Goal: Understand process/instructions

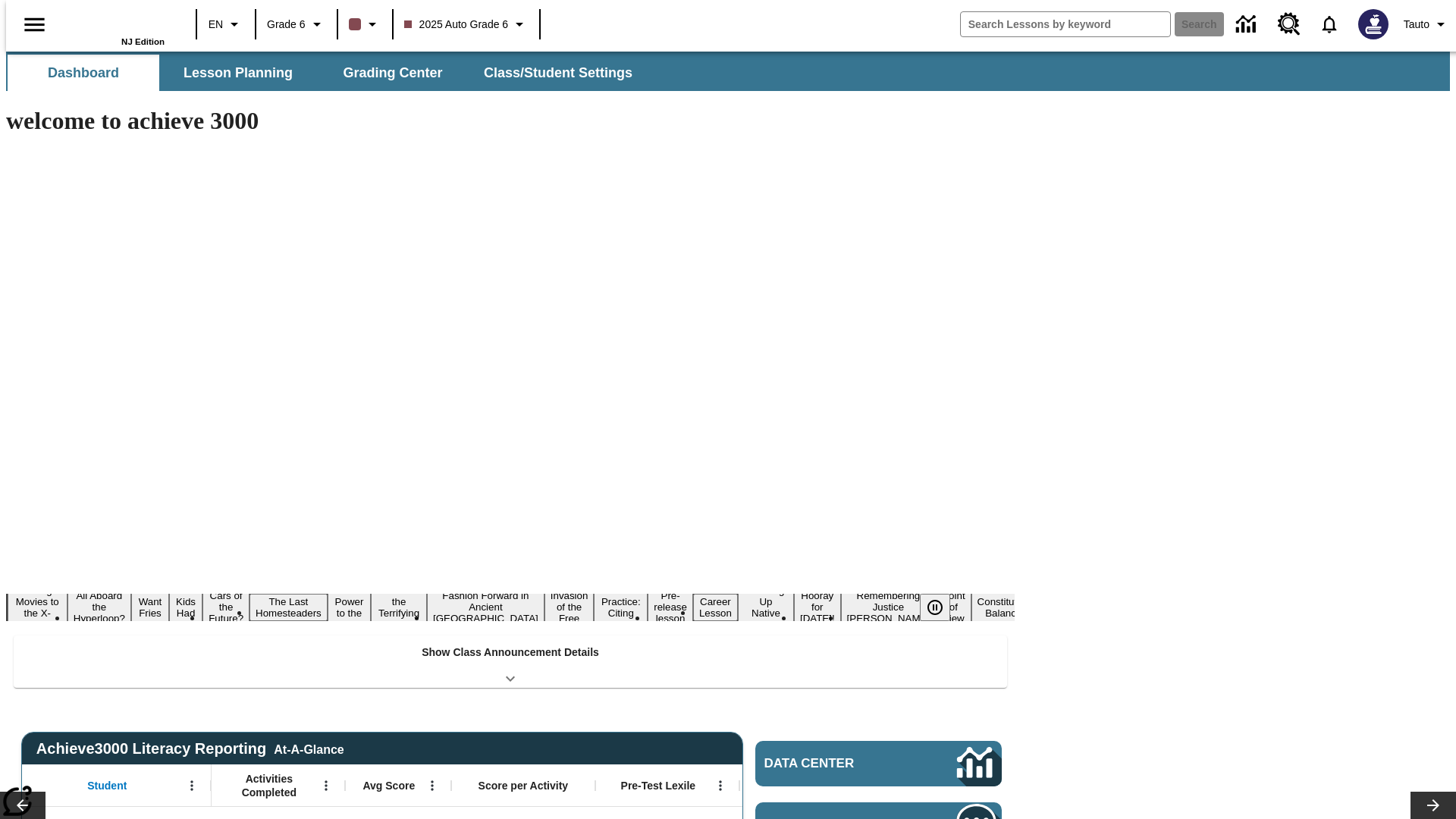
type input "-1"
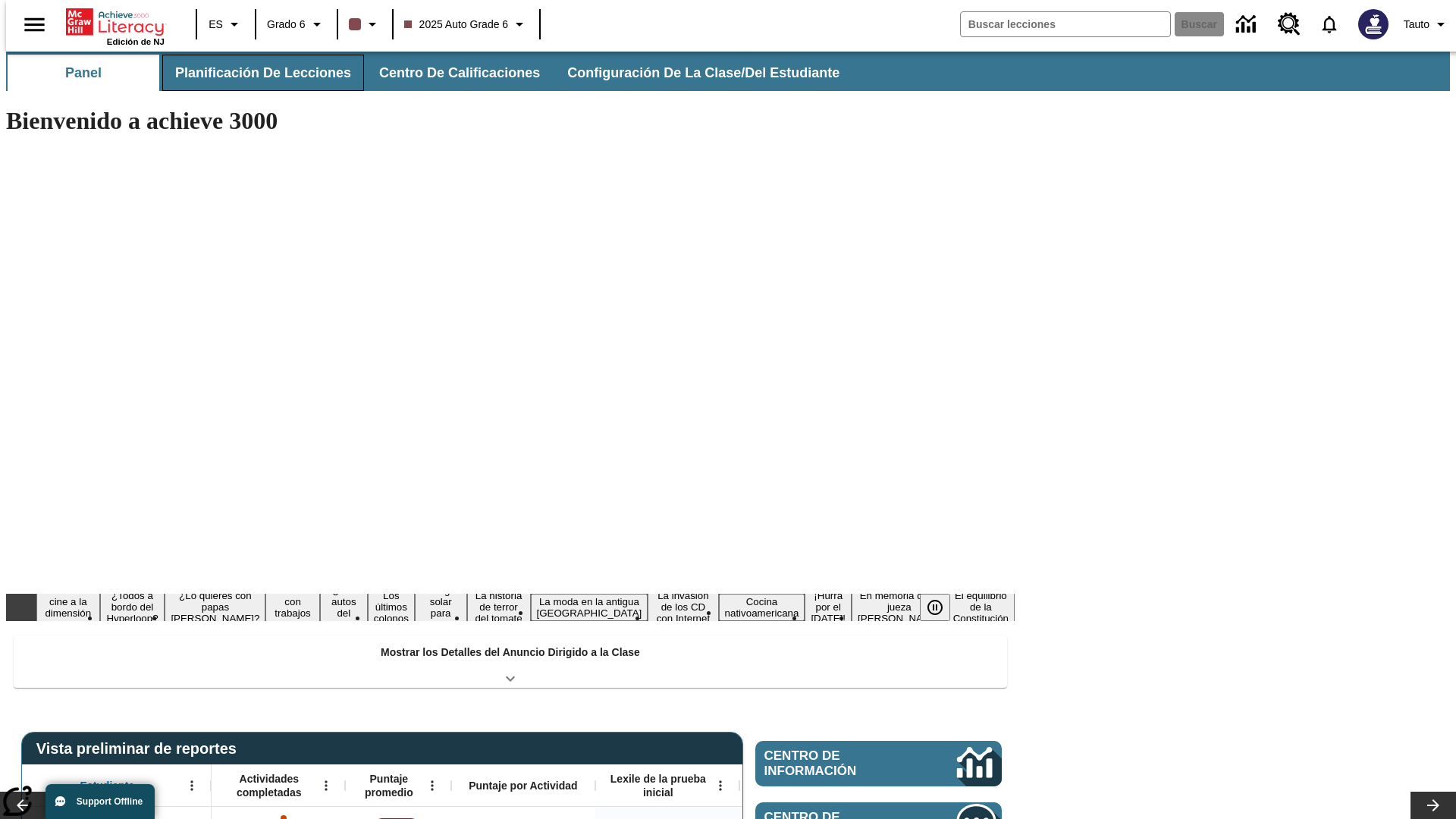
click at [254, 73] on button "Planificación de lecciones" at bounding box center [262, 72] width 201 height 36
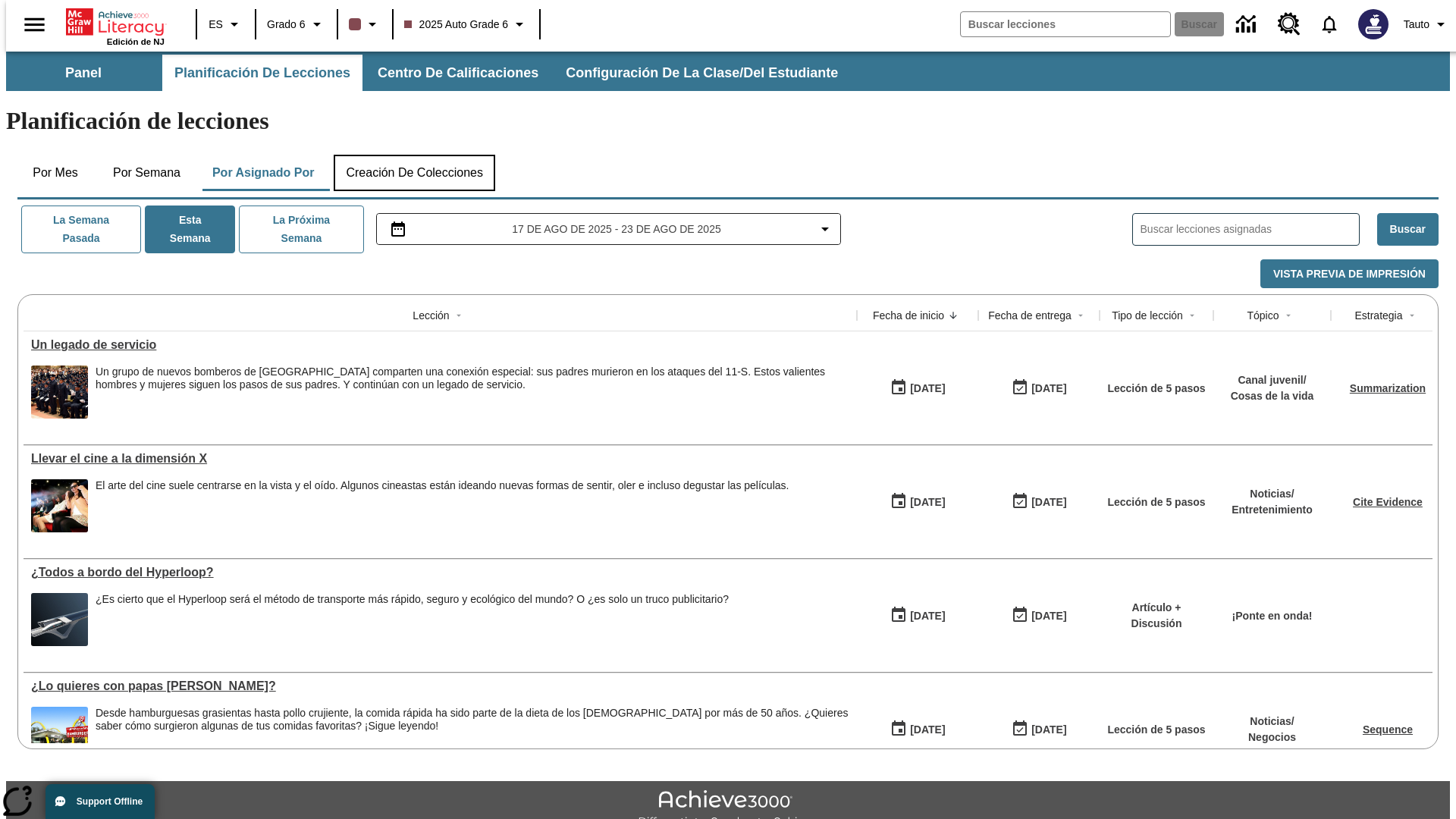
click at [414, 155] on button "Creación de colecciones" at bounding box center [414, 172] width 161 height 36
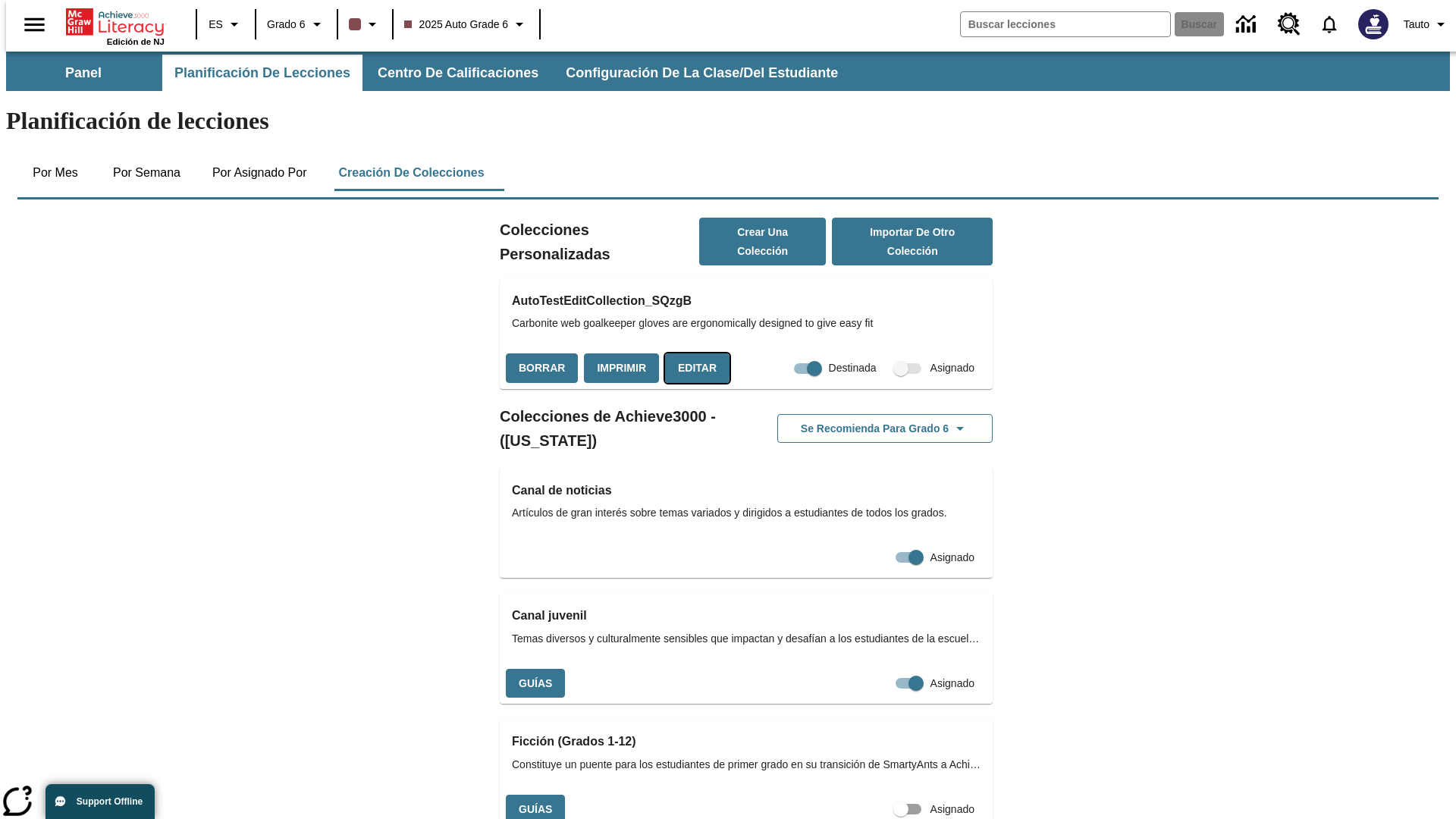
click at [692, 354] on button "Editar" at bounding box center [697, 368] width 64 height 30
